Goal: Task Accomplishment & Management: Use online tool/utility

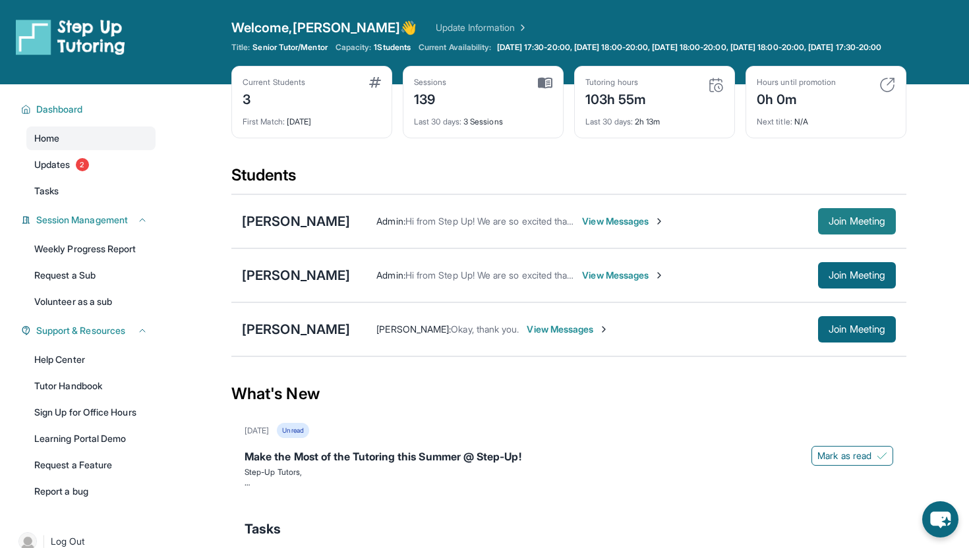
click at [839, 225] on span "Join Meeting" at bounding box center [857, 222] width 57 height 8
click at [851, 343] on button "Join Meeting" at bounding box center [857, 329] width 78 height 26
click at [866, 334] on span "Join Meeting" at bounding box center [857, 330] width 57 height 8
click at [863, 279] on span "Join Meeting" at bounding box center [857, 276] width 57 height 8
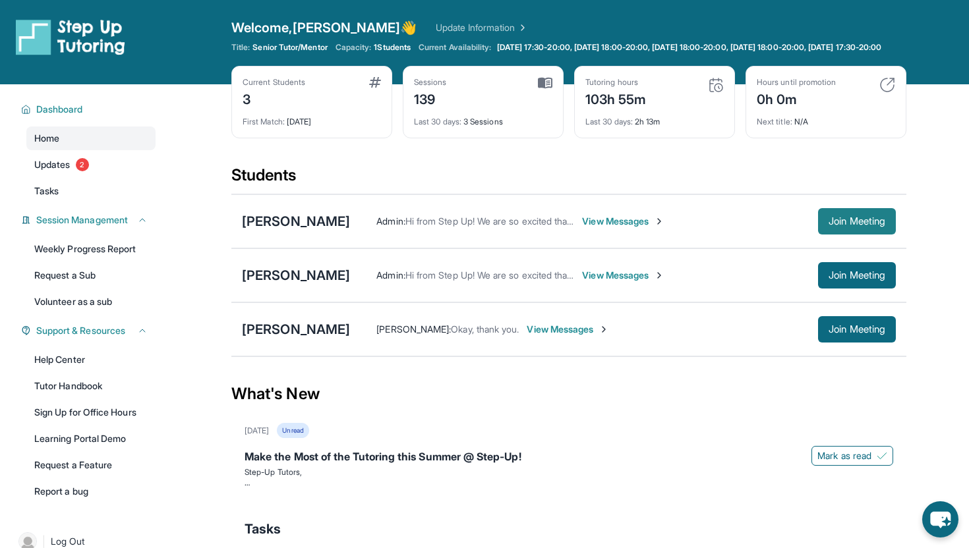
click at [862, 225] on span "Join Meeting" at bounding box center [857, 222] width 57 height 8
click at [84, 168] on span "2" at bounding box center [82, 164] width 13 height 13
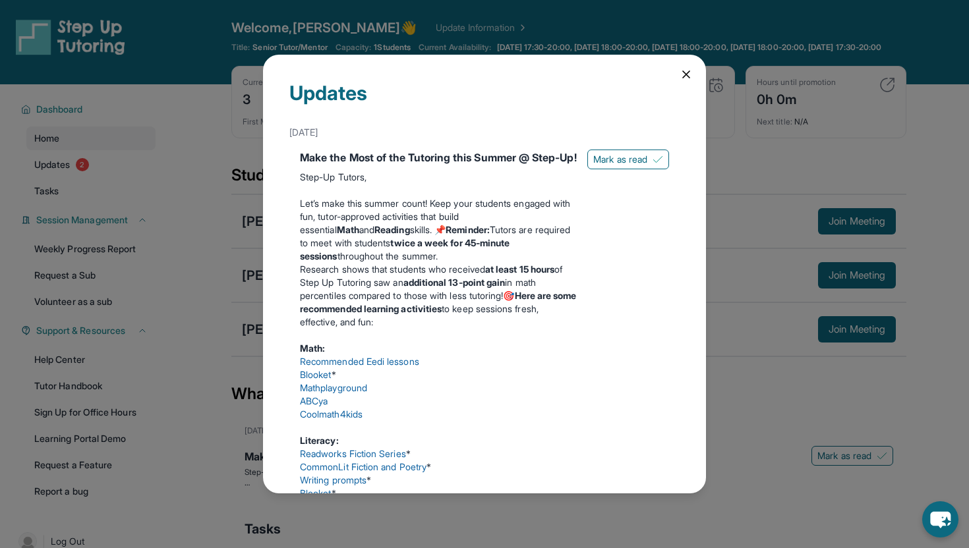
click at [680, 78] on icon at bounding box center [686, 74] width 13 height 13
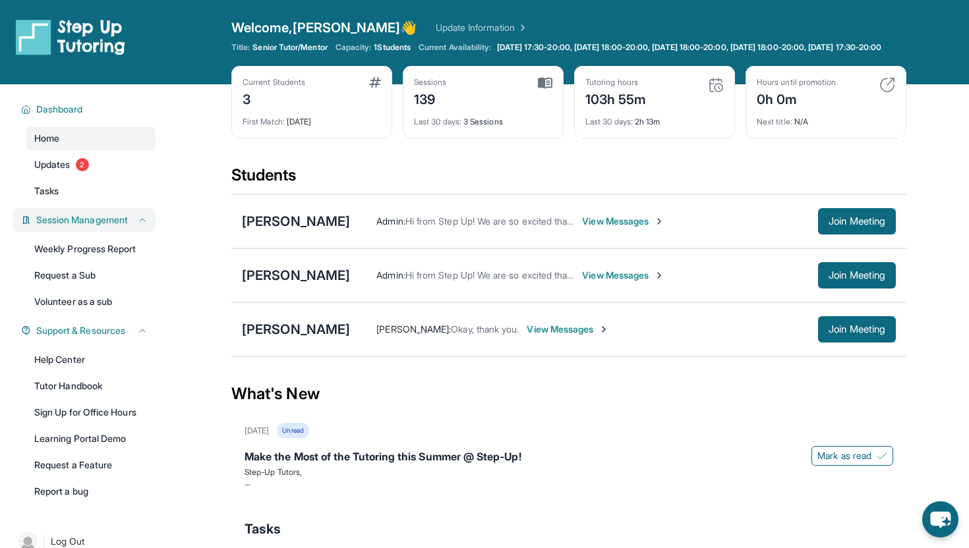
click at [106, 227] on span "Session Management" at bounding box center [82, 220] width 92 height 13
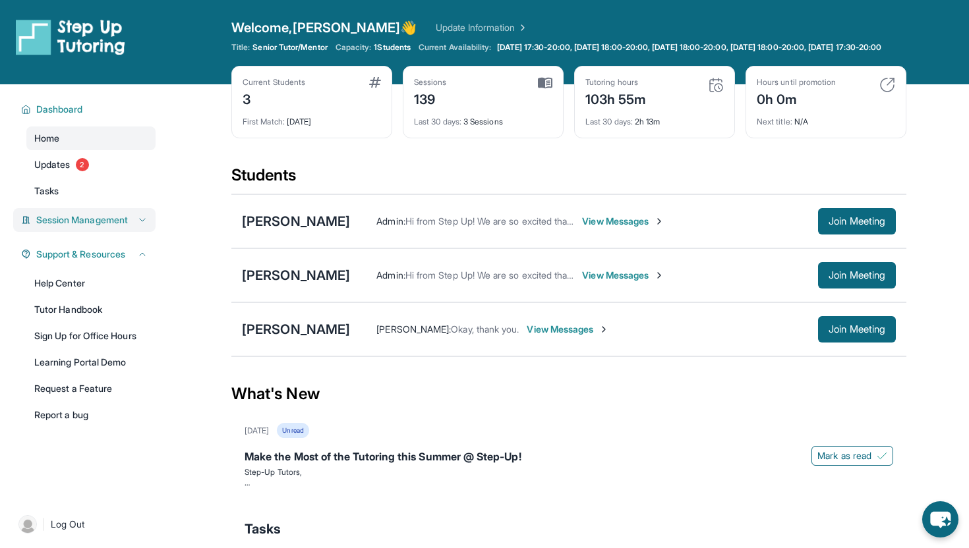
click at [107, 227] on span "Session Management" at bounding box center [82, 220] width 92 height 13
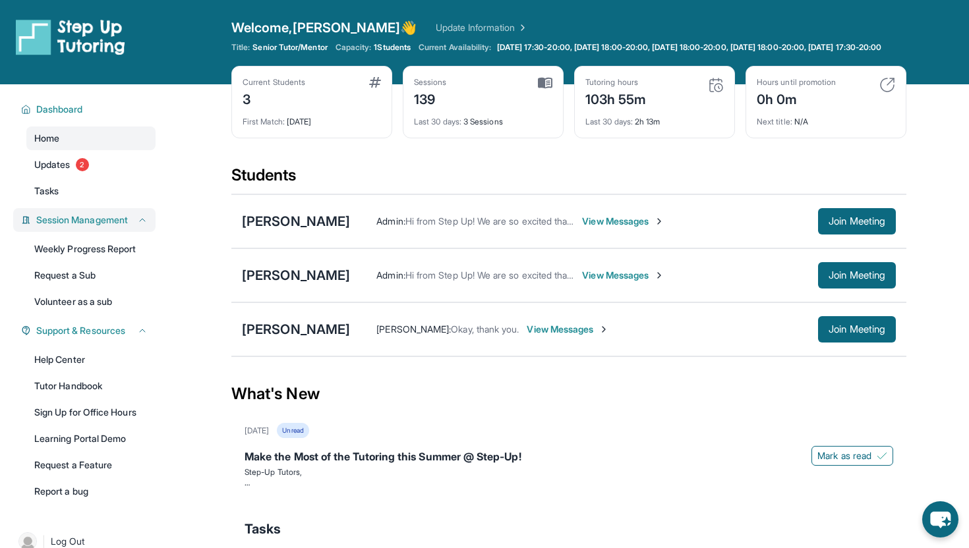
click at [108, 227] on span "Session Management" at bounding box center [82, 220] width 92 height 13
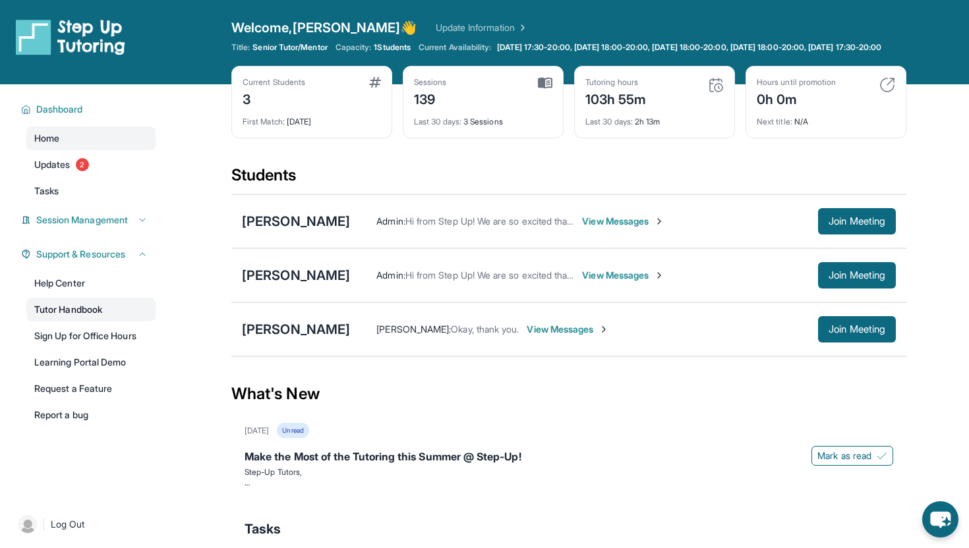
click at [93, 316] on link "Tutor Handbook" at bounding box center [90, 310] width 129 height 24
click at [300, 295] on div "Benny Gutierrez Admin : Hi from Step Up! We are so excited that you are matched…" at bounding box center [568, 276] width 675 height 54
click at [301, 285] on div "[PERSON_NAME]" at bounding box center [296, 275] width 108 height 18
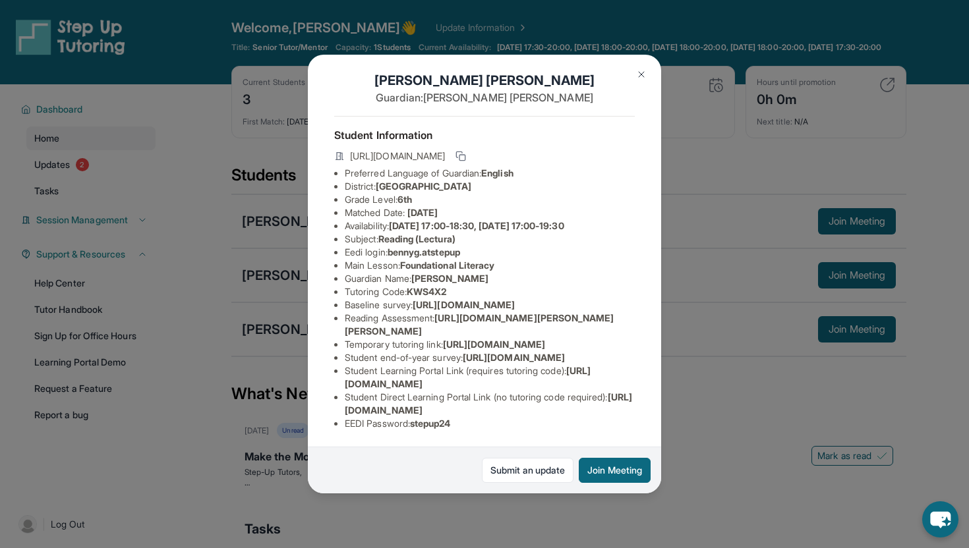
scroll to position [66, 0]
drag, startPoint x: 469, startPoint y: 365, endPoint x: 339, endPoint y: 349, distance: 131.4
click at [339, 349] on ul "Preferred Language of Guardian: English District: San Francisco Unified School …" at bounding box center [484, 299] width 301 height 264
copy span "https://www.thelessonspace.com/space/a3bd2a2c-3946-4b62-8dfb-9d053c12e891"
click at [526, 343] on li "Temporary tutoring link : https://www.thelessonspace.com/space/a3bd2a2c-3946-4b…" at bounding box center [490, 344] width 290 height 13
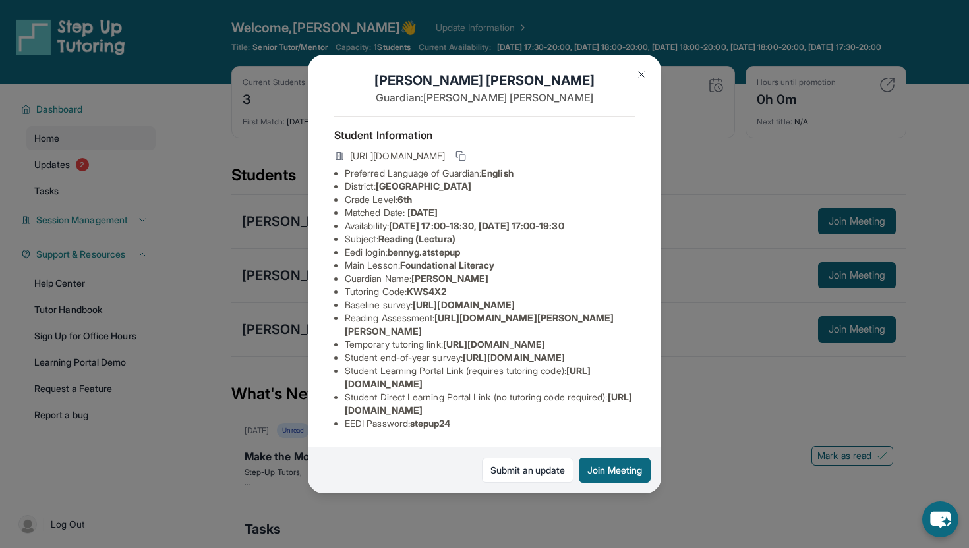
click at [636, 74] on img at bounding box center [641, 74] width 11 height 11
